Goal: Task Accomplishment & Management: Complete application form

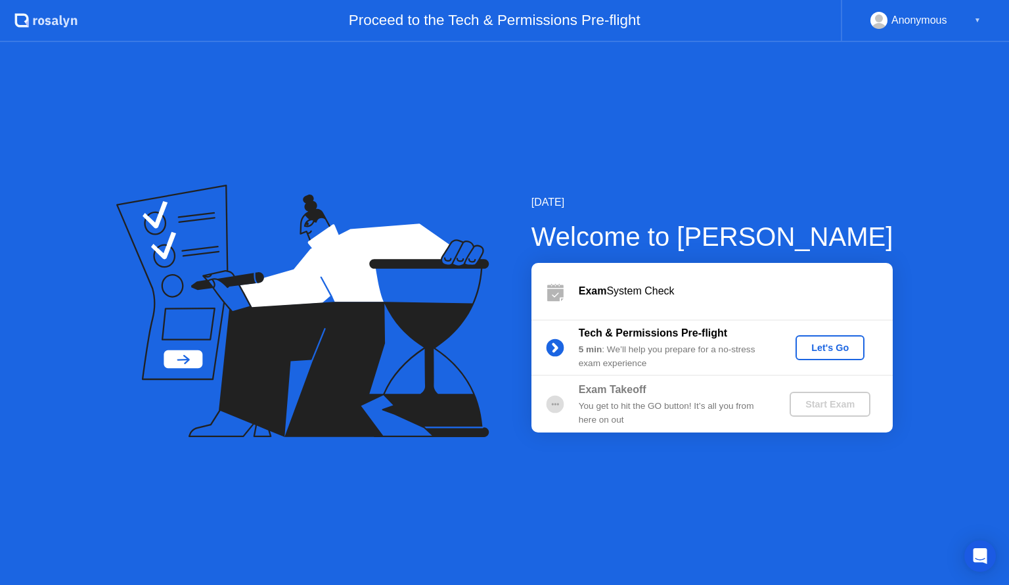
click at [820, 350] on div "Let's Go" at bounding box center [830, 347] width 58 height 11
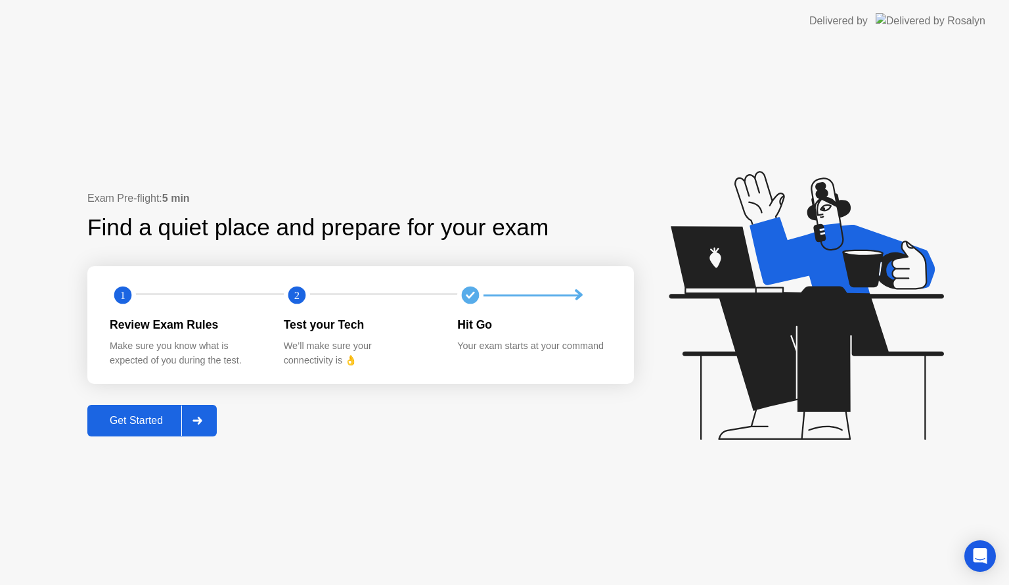
click at [125, 426] on div "Get Started" at bounding box center [136, 421] width 90 height 12
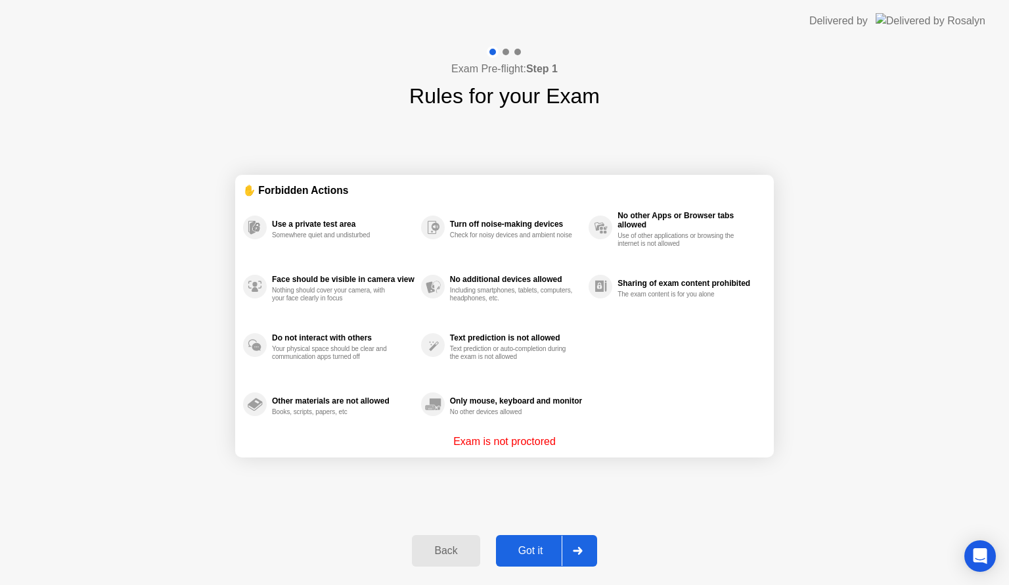
click at [554, 552] on div "Got it" at bounding box center [531, 551] width 62 height 12
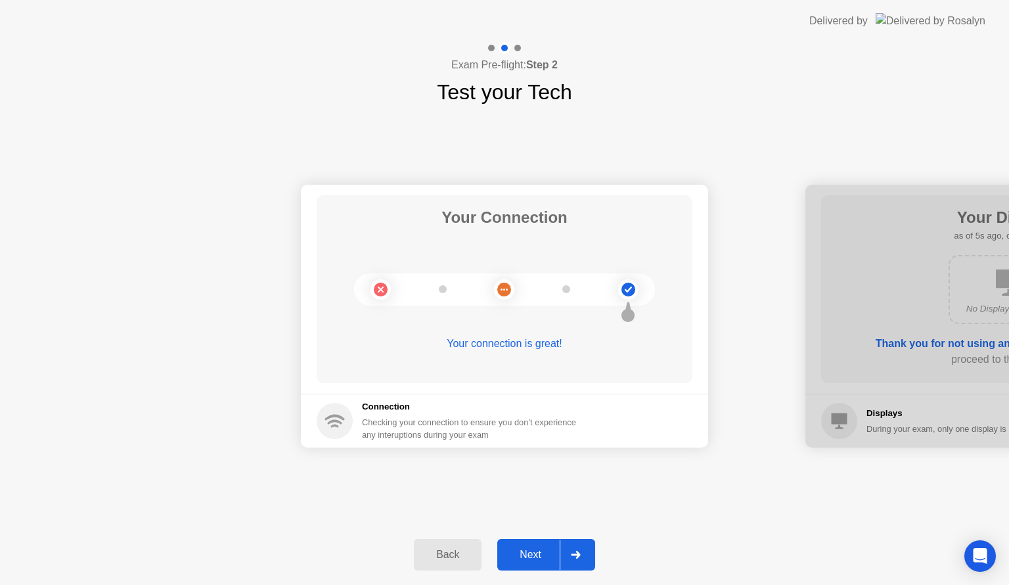
click at [539, 553] on div "Next" at bounding box center [530, 555] width 58 height 12
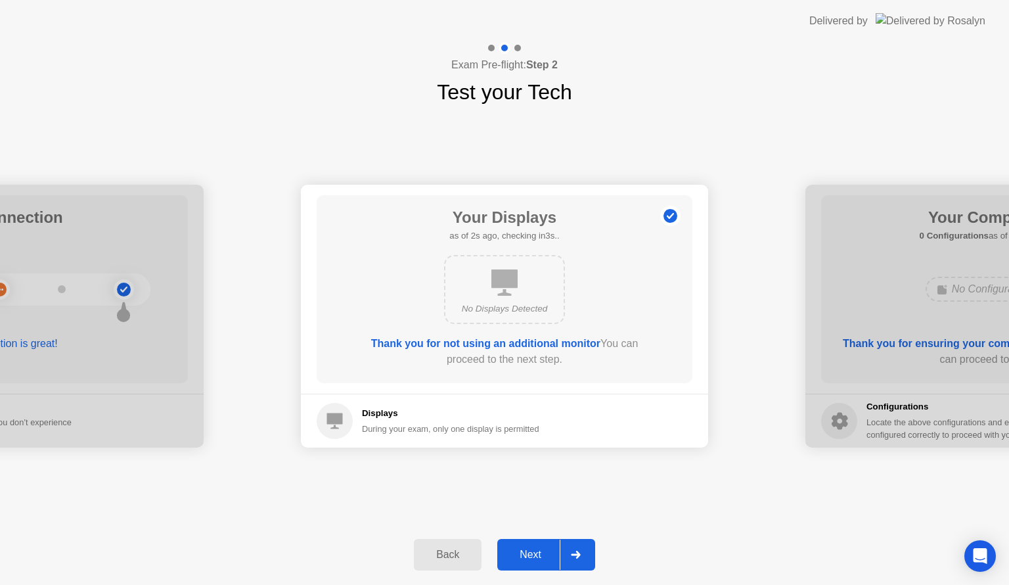
click at [545, 562] on button "Next" at bounding box center [546, 555] width 98 height 32
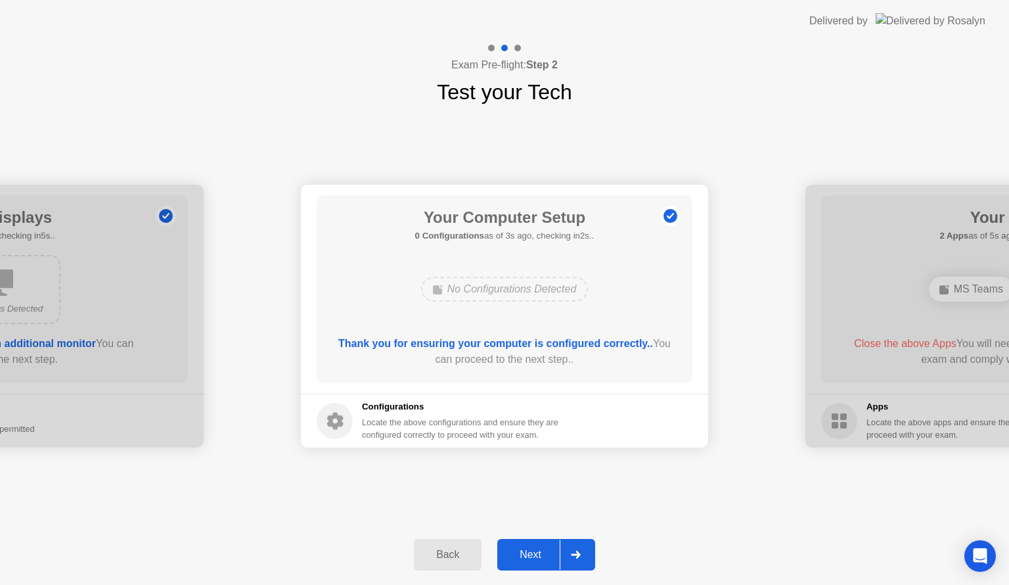
click at [541, 549] on div "Next" at bounding box center [530, 555] width 58 height 12
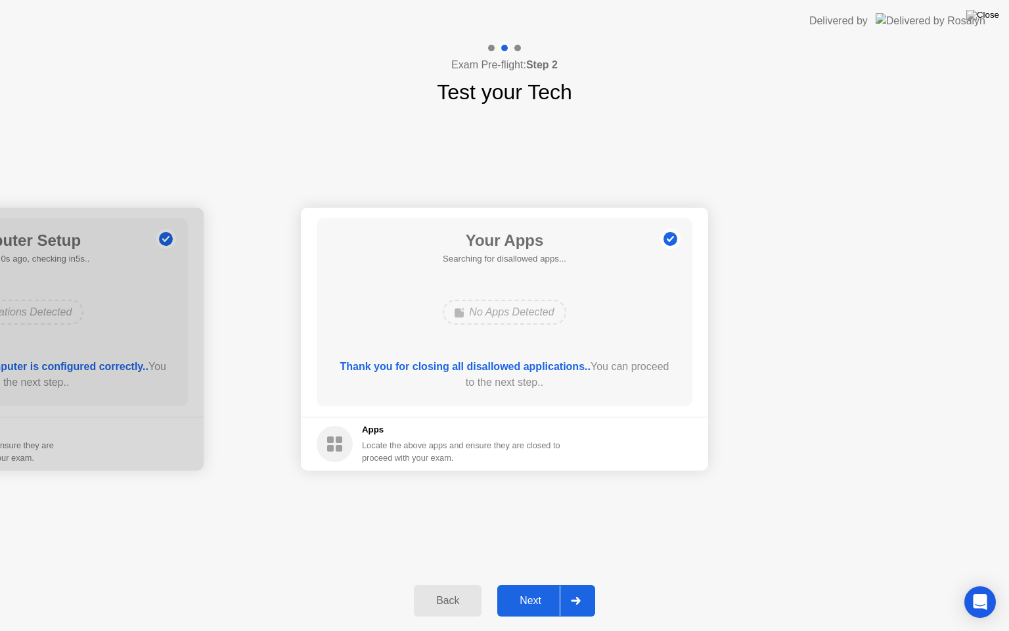
click at [536, 584] on div "Next" at bounding box center [530, 601] width 58 height 12
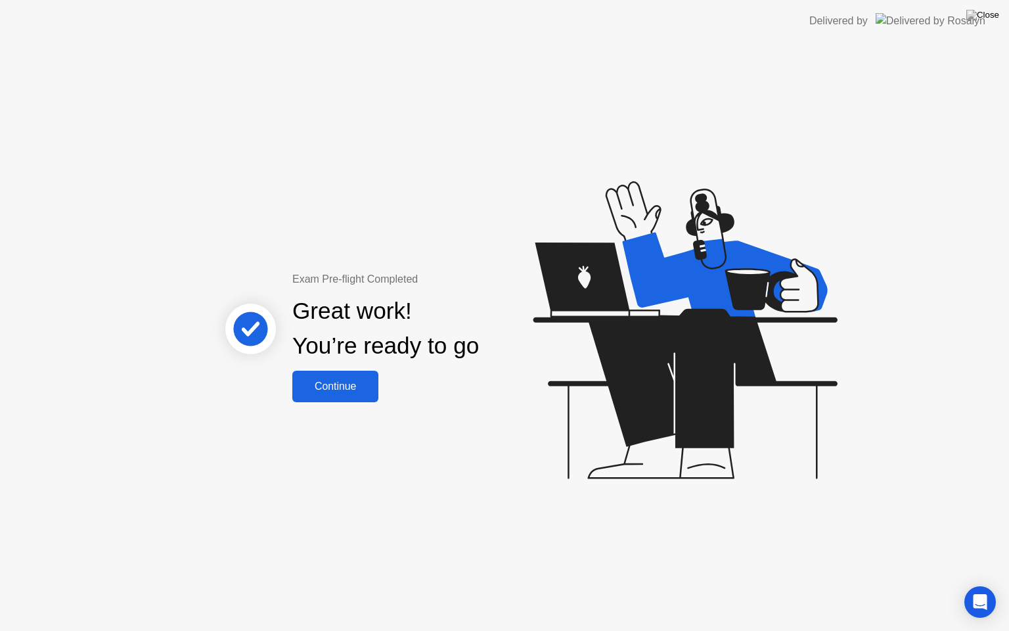
click at [365, 395] on button "Continue" at bounding box center [335, 387] width 86 height 32
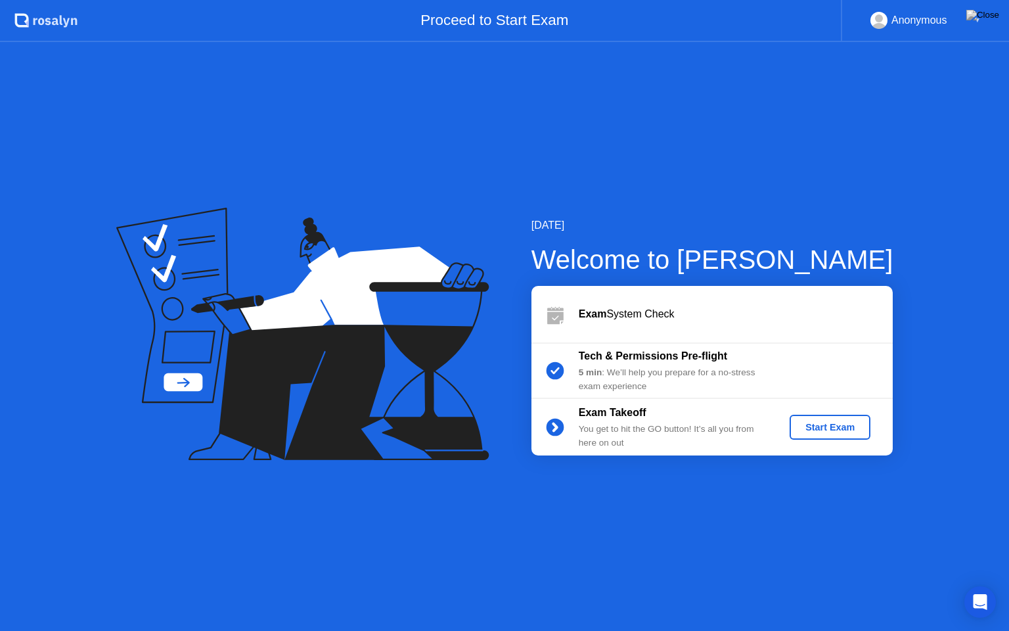
click at [805, 426] on div "Start Exam" at bounding box center [830, 427] width 70 height 11
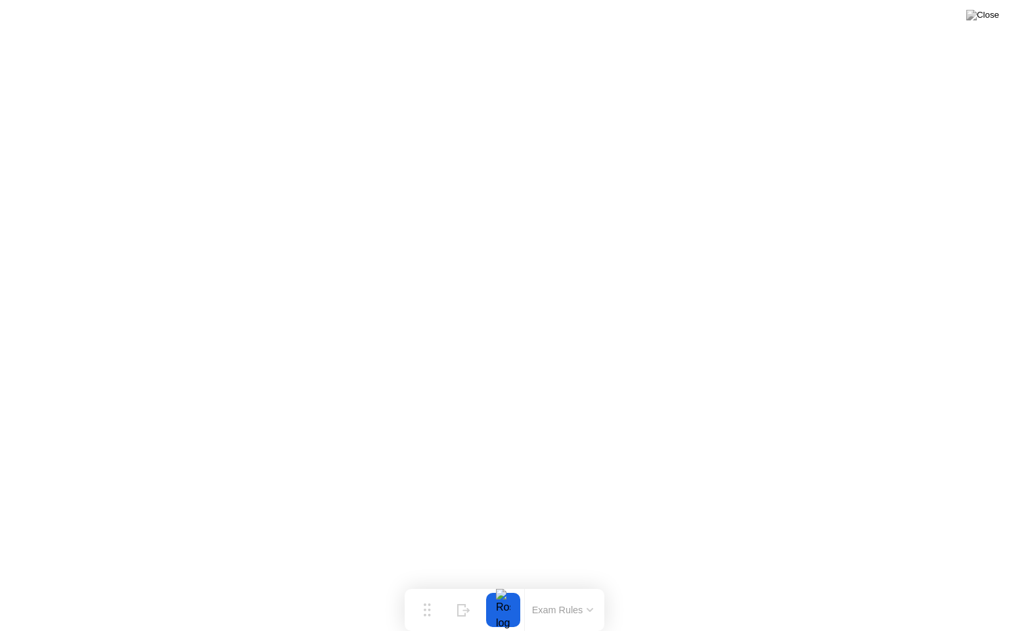
click at [587, 584] on icon at bounding box center [590, 610] width 7 height 4
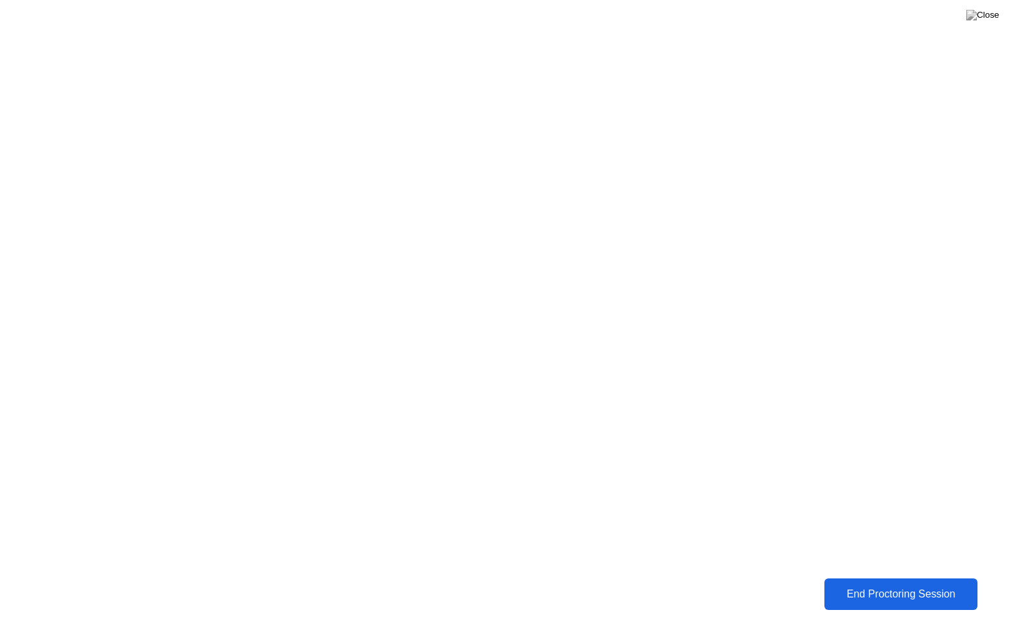
click at [936, 584] on div "End Proctoring Session" at bounding box center [900, 594] width 145 height 12
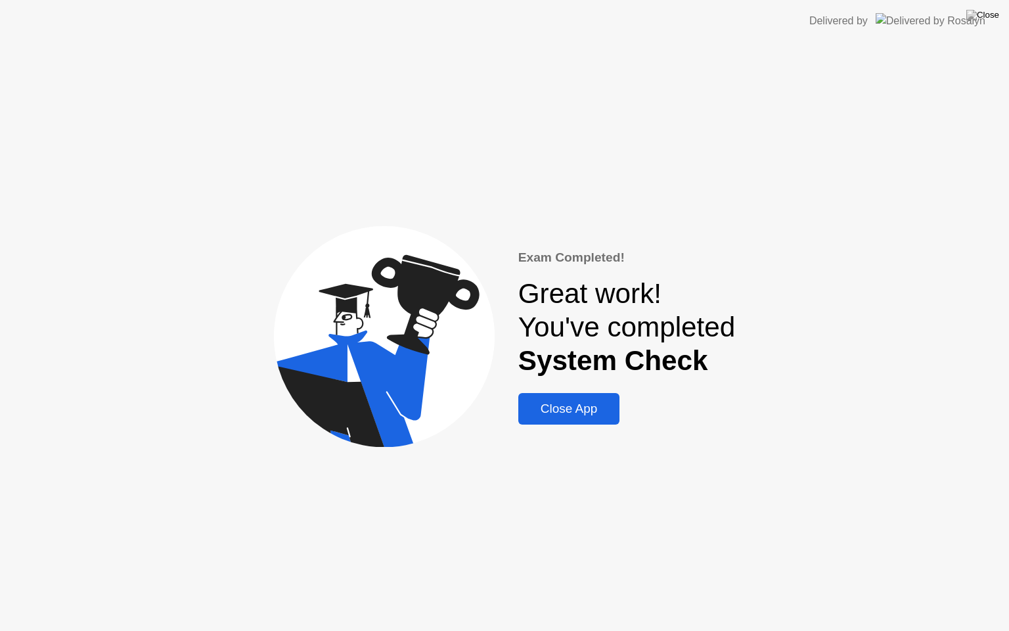
click at [599, 420] on button "Close App" at bounding box center [569, 409] width 102 height 32
